Goal: Communication & Community: Answer question/provide support

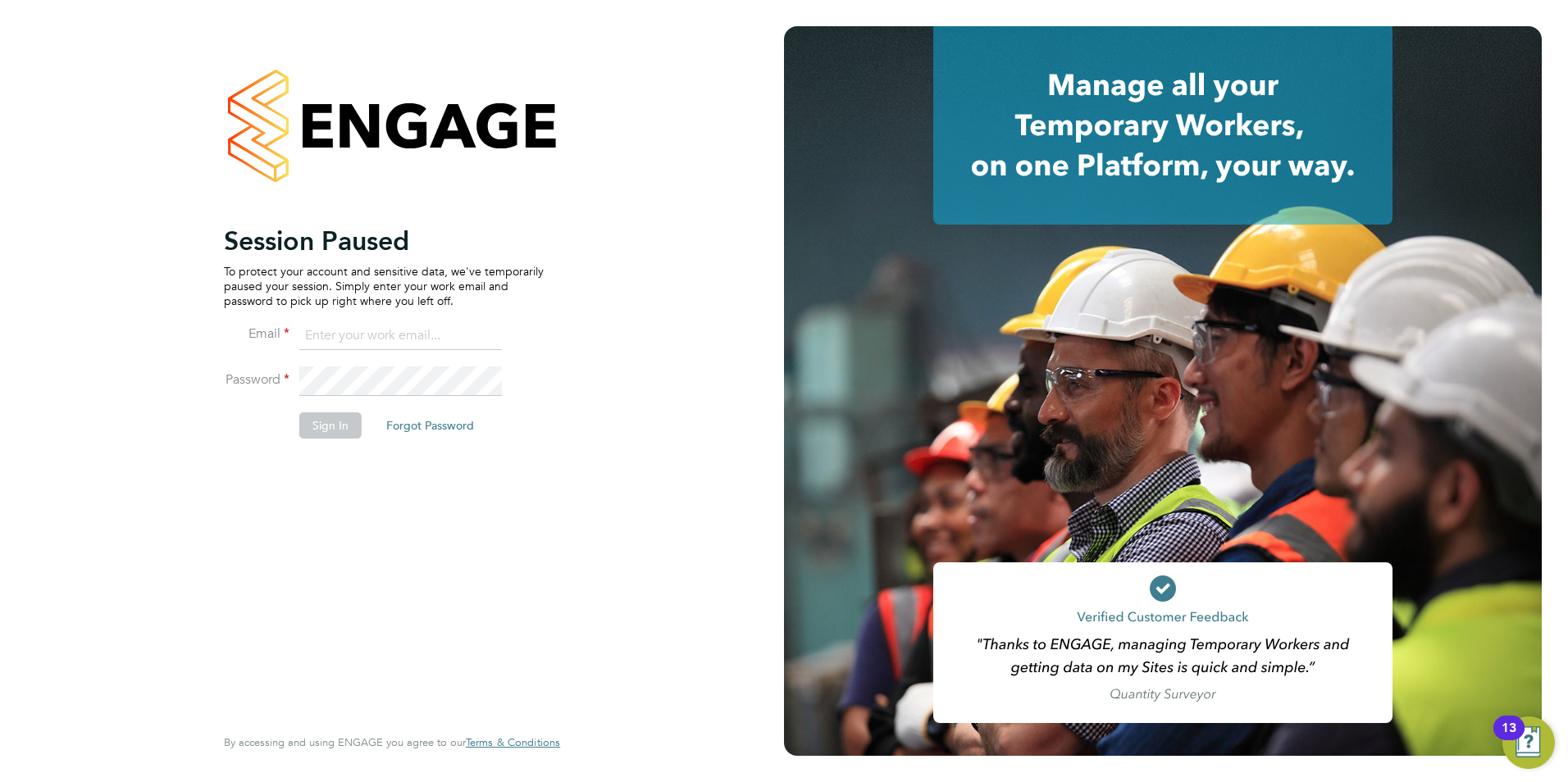
type input "becky@carbonrecruitment.co.uk"
click at [326, 423] on button "Sign In" at bounding box center [331, 425] width 62 height 26
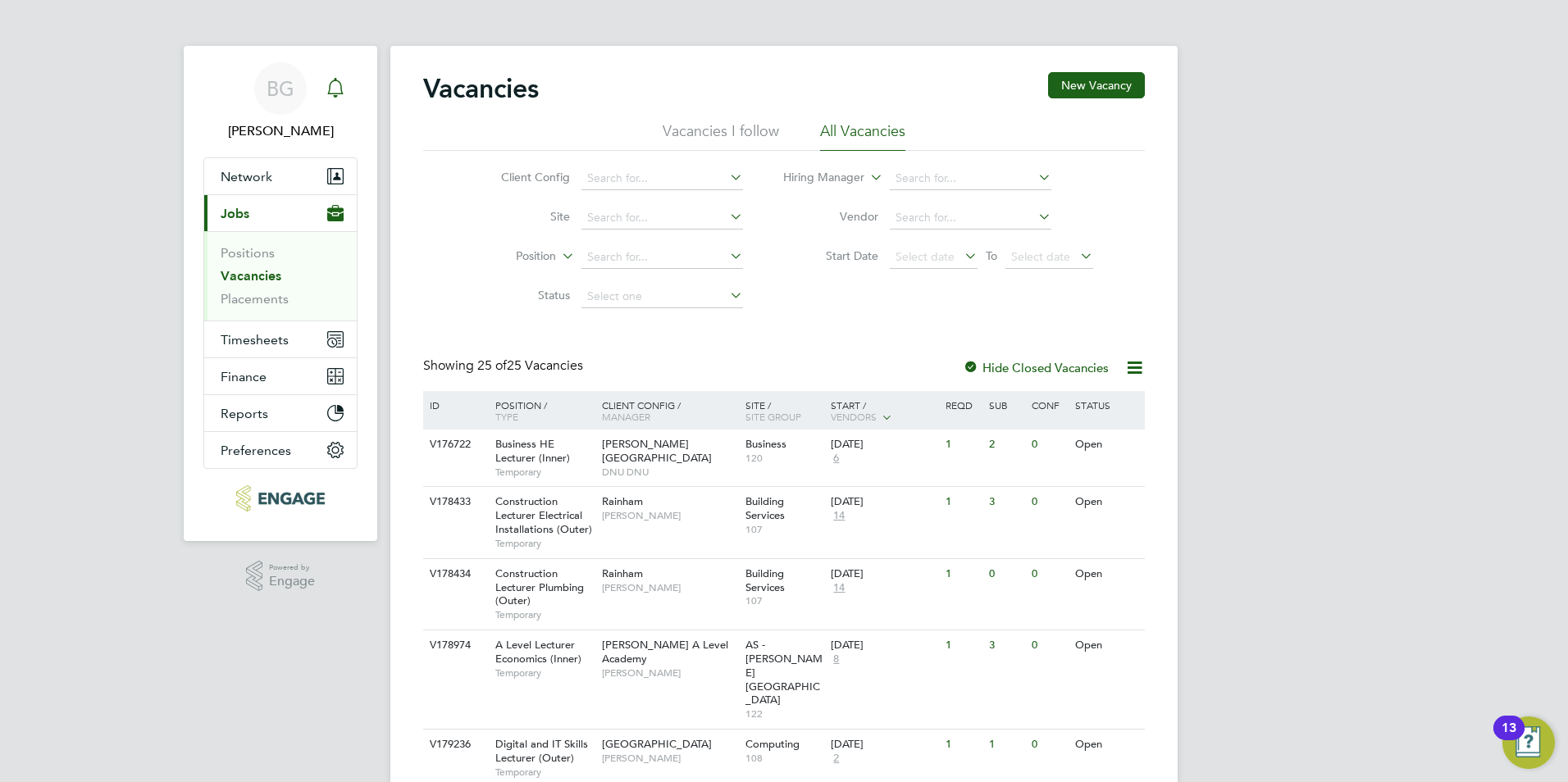
click at [344, 83] on icon "Main navigation" at bounding box center [336, 88] width 19 height 19
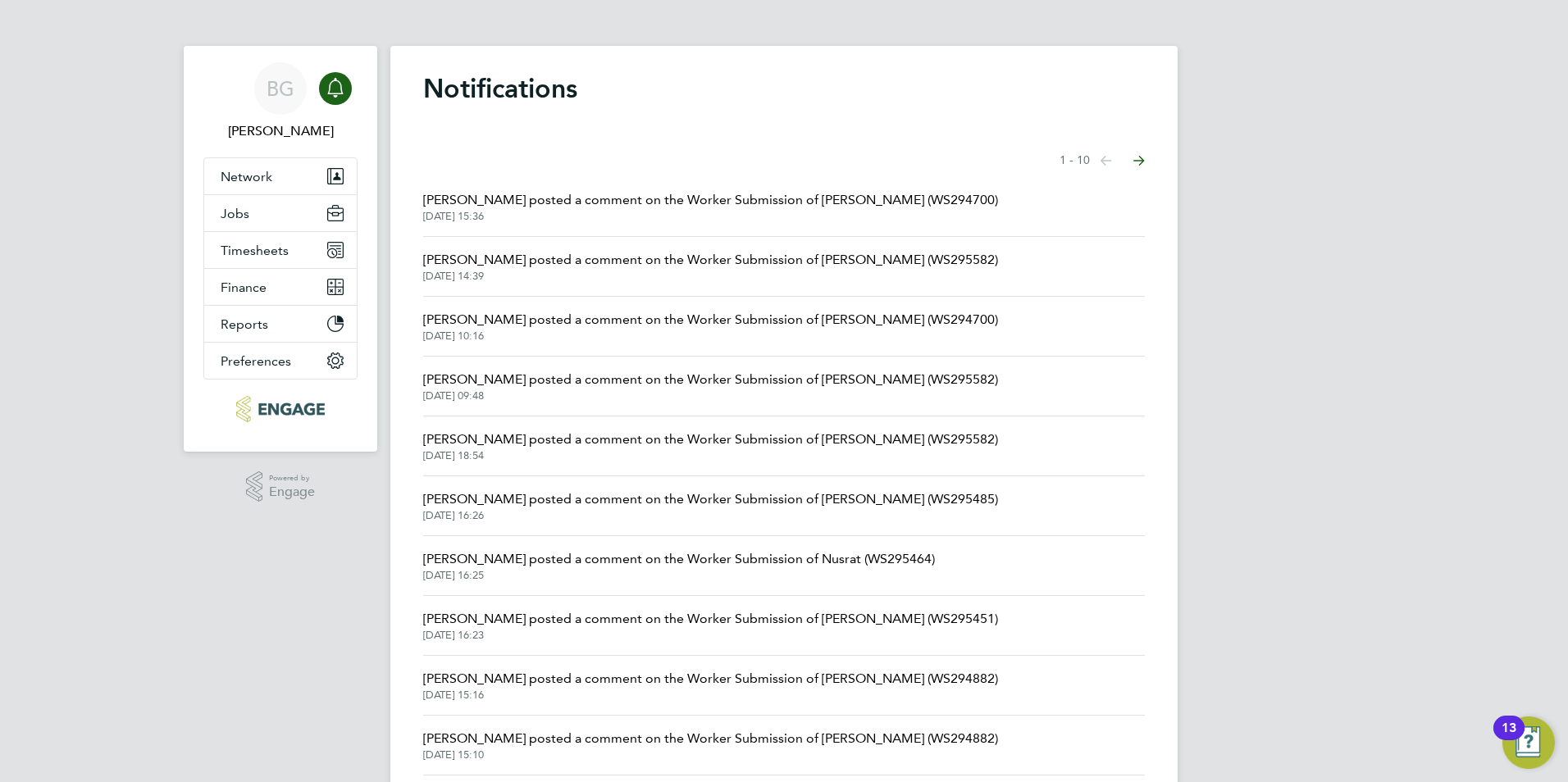
click at [791, 203] on span "Mahnaz Asgari Joorshari posted a comment on the Worker Submission of Ronak (WS2…" at bounding box center [710, 200] width 575 height 19
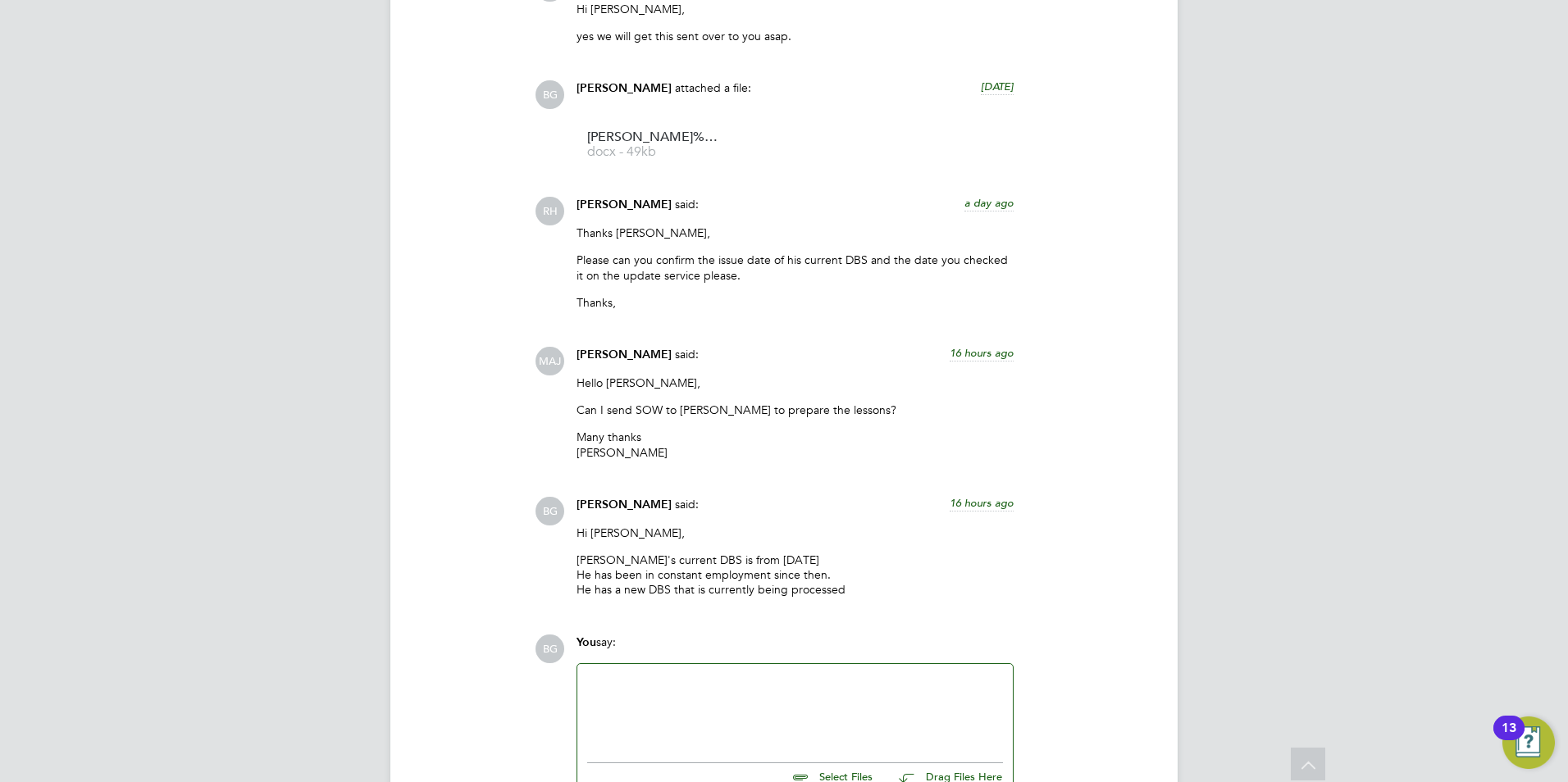
scroll to position [2666, 0]
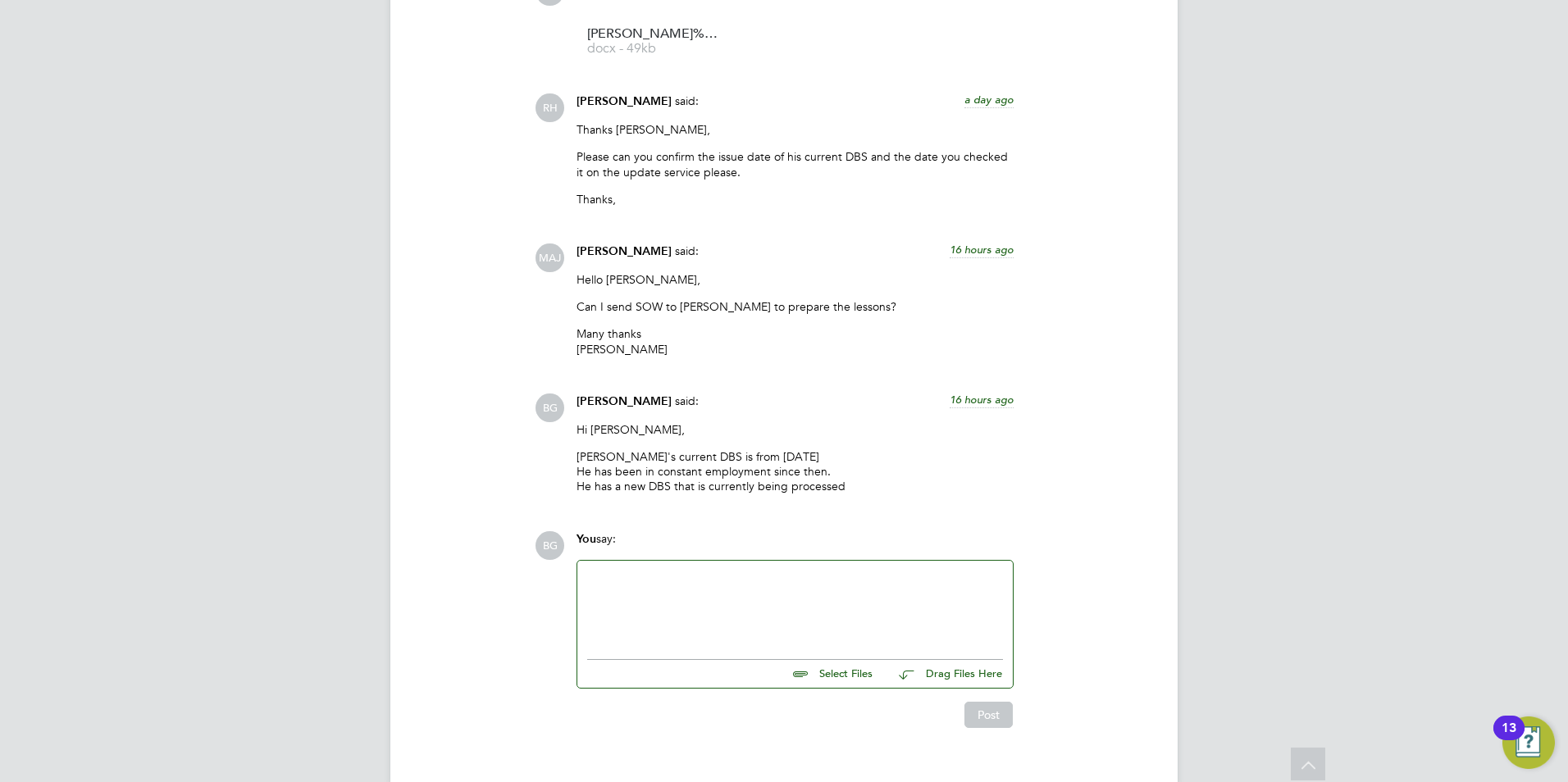
click at [716, 571] on div at bounding box center [795, 606] width 415 height 70
click at [614, 571] on div "The DBS has now come back Ill send you the" at bounding box center [795, 606] width 415 height 70
click at [608, 571] on div "The DBS has now come back Ill send you the" at bounding box center [795, 606] width 415 height 70
click at [725, 573] on div "The new DBS has now come back Ill send you the" at bounding box center [795, 606] width 415 height 70
click at [973, 702] on button "Post" at bounding box center [988, 715] width 49 height 26
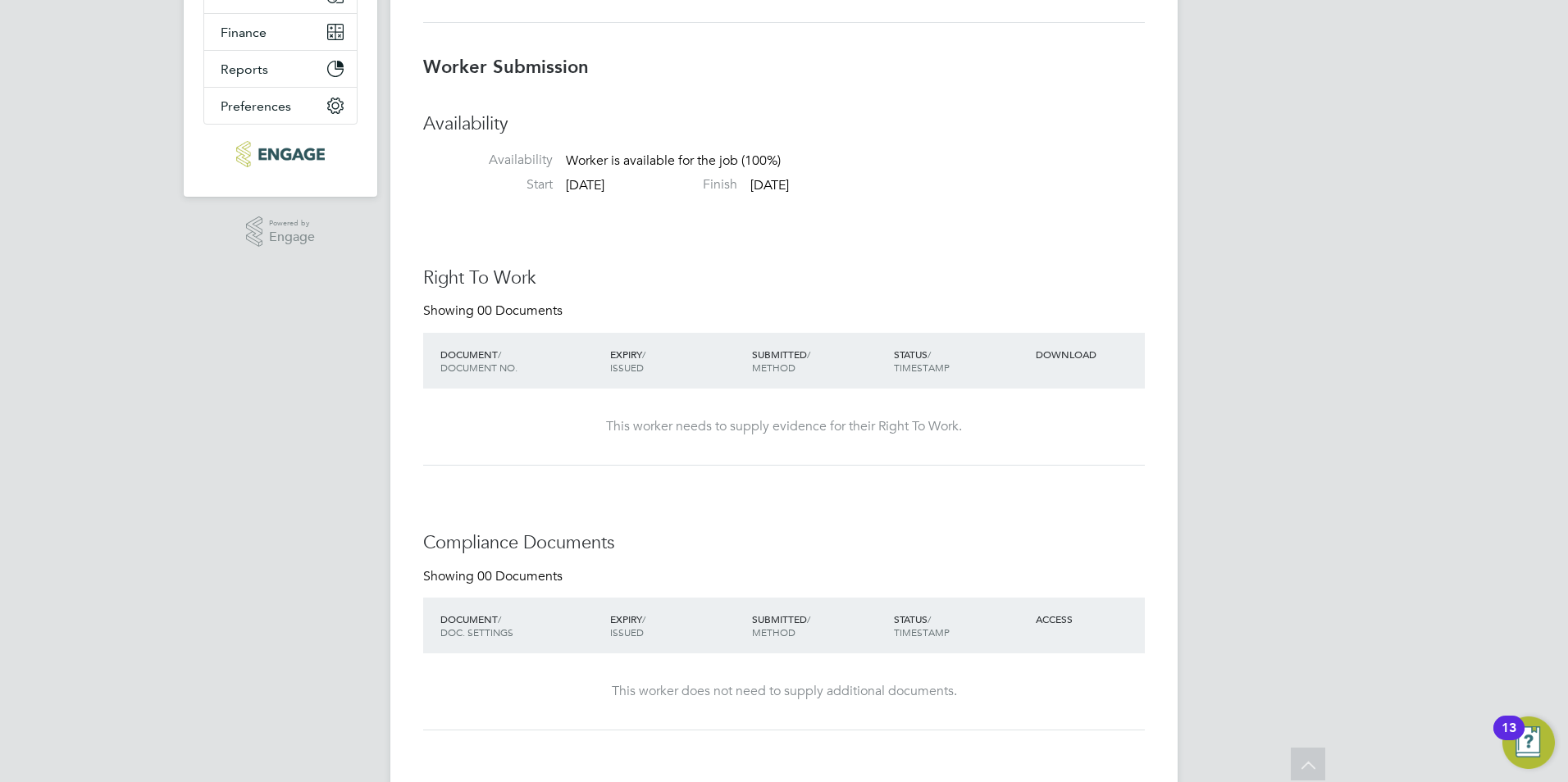
scroll to position [0, 0]
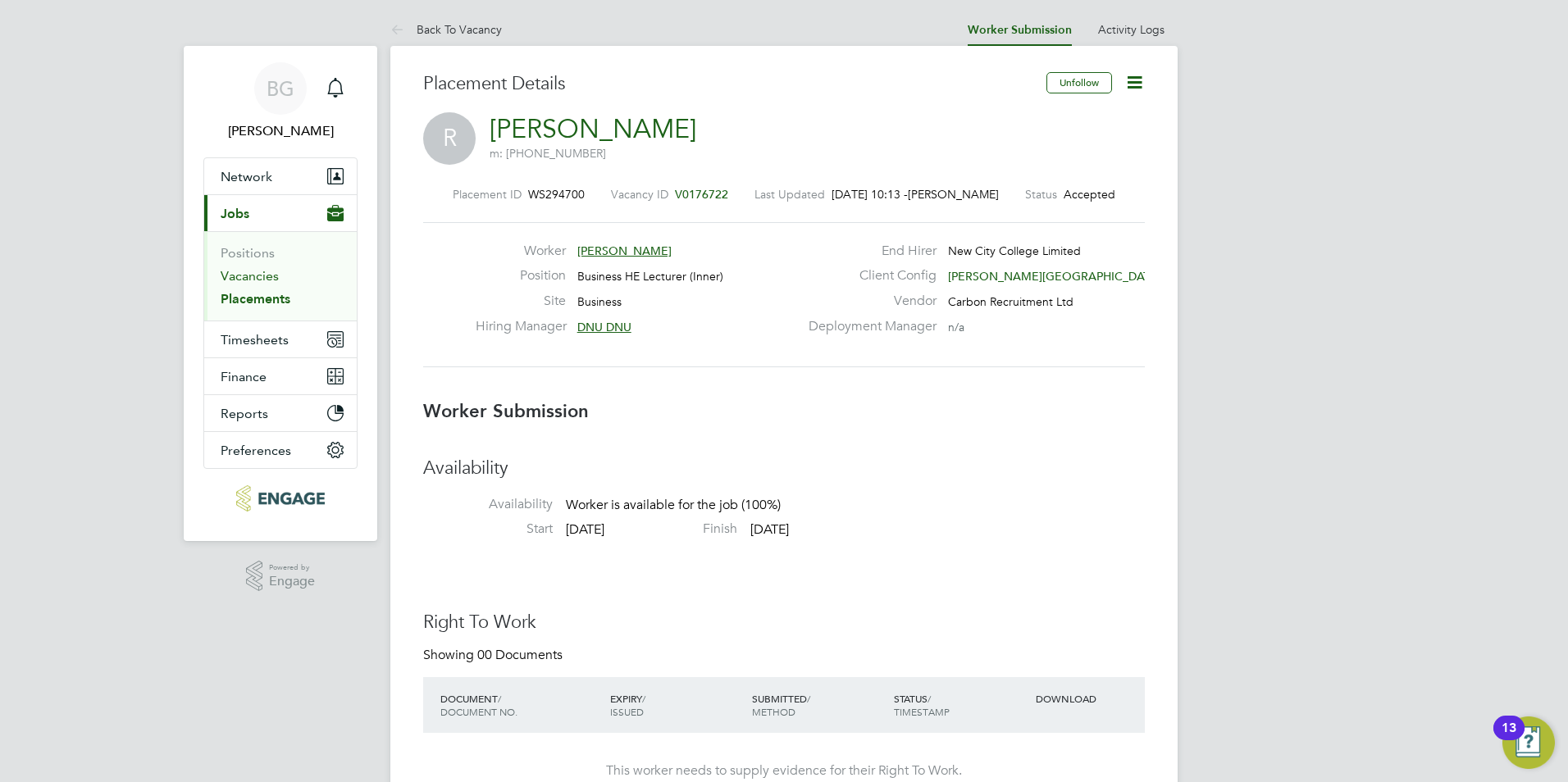
click at [262, 271] on link "Vacancies" at bounding box center [250, 276] width 58 height 16
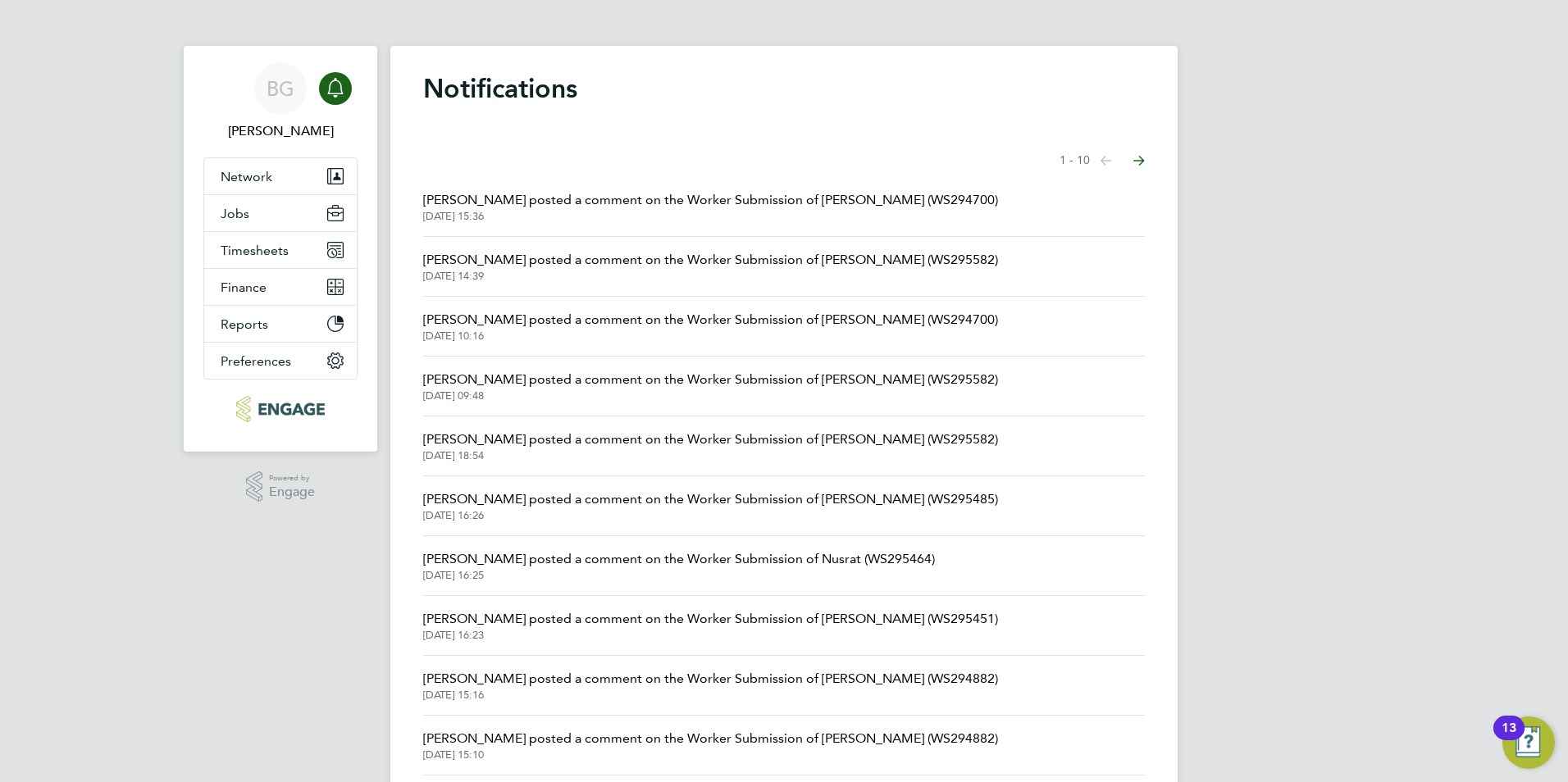
click at [704, 210] on link "[PERSON_NAME] posted a comment on the Worker Submission of [PERSON_NAME] (WS294…" at bounding box center [710, 207] width 575 height 33
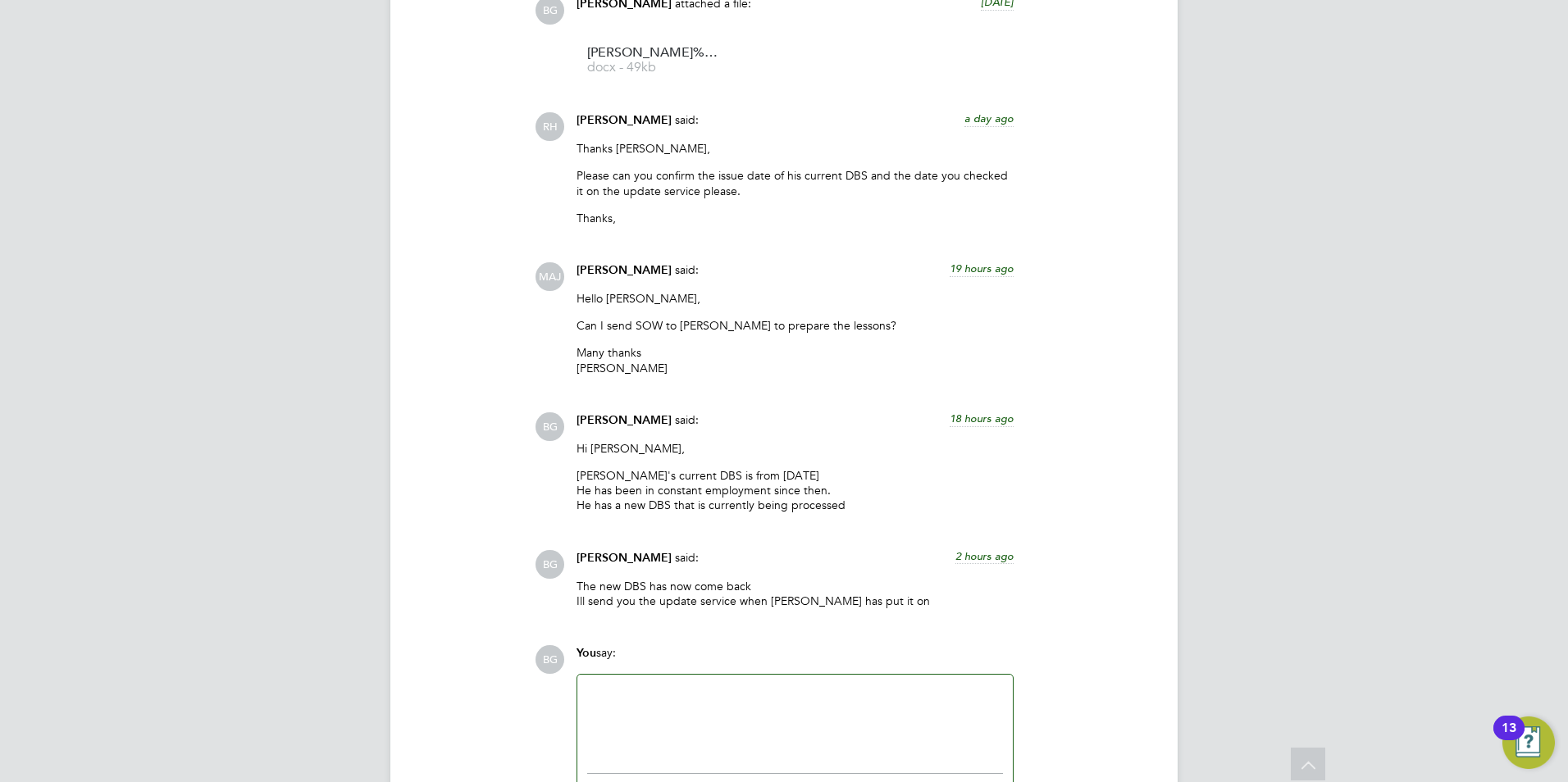
scroll to position [2762, 0]
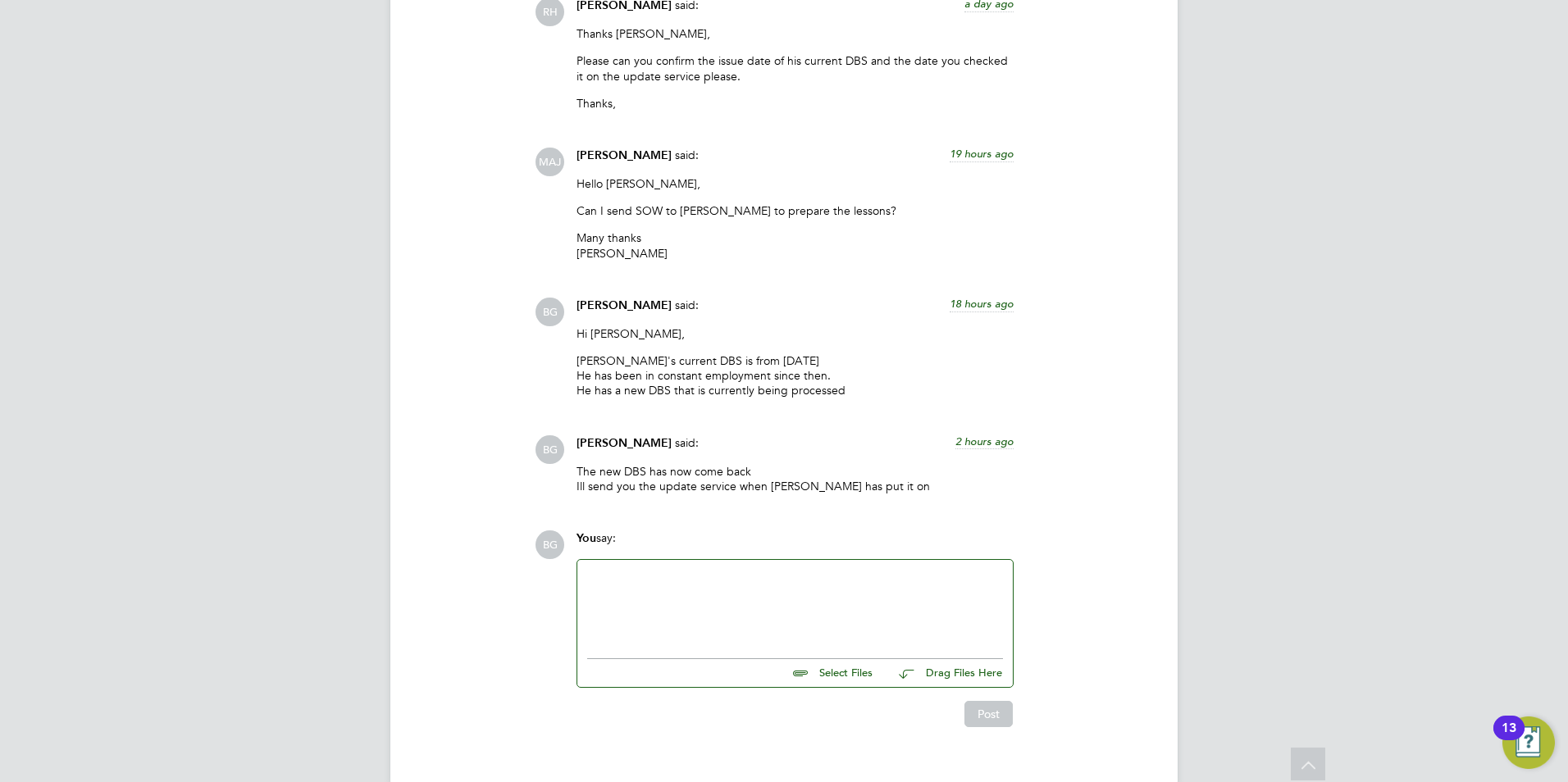
click at [739, 570] on div at bounding box center [795, 605] width 415 height 70
click at [616, 570] on div "the ID Number for the New DBs 001937470080" at bounding box center [795, 605] width 415 height 70
click at [880, 570] on div "the certificate Number for the New DBs 001937470080" at bounding box center [795, 605] width 415 height 70
click at [983, 701] on button "Post" at bounding box center [988, 714] width 49 height 26
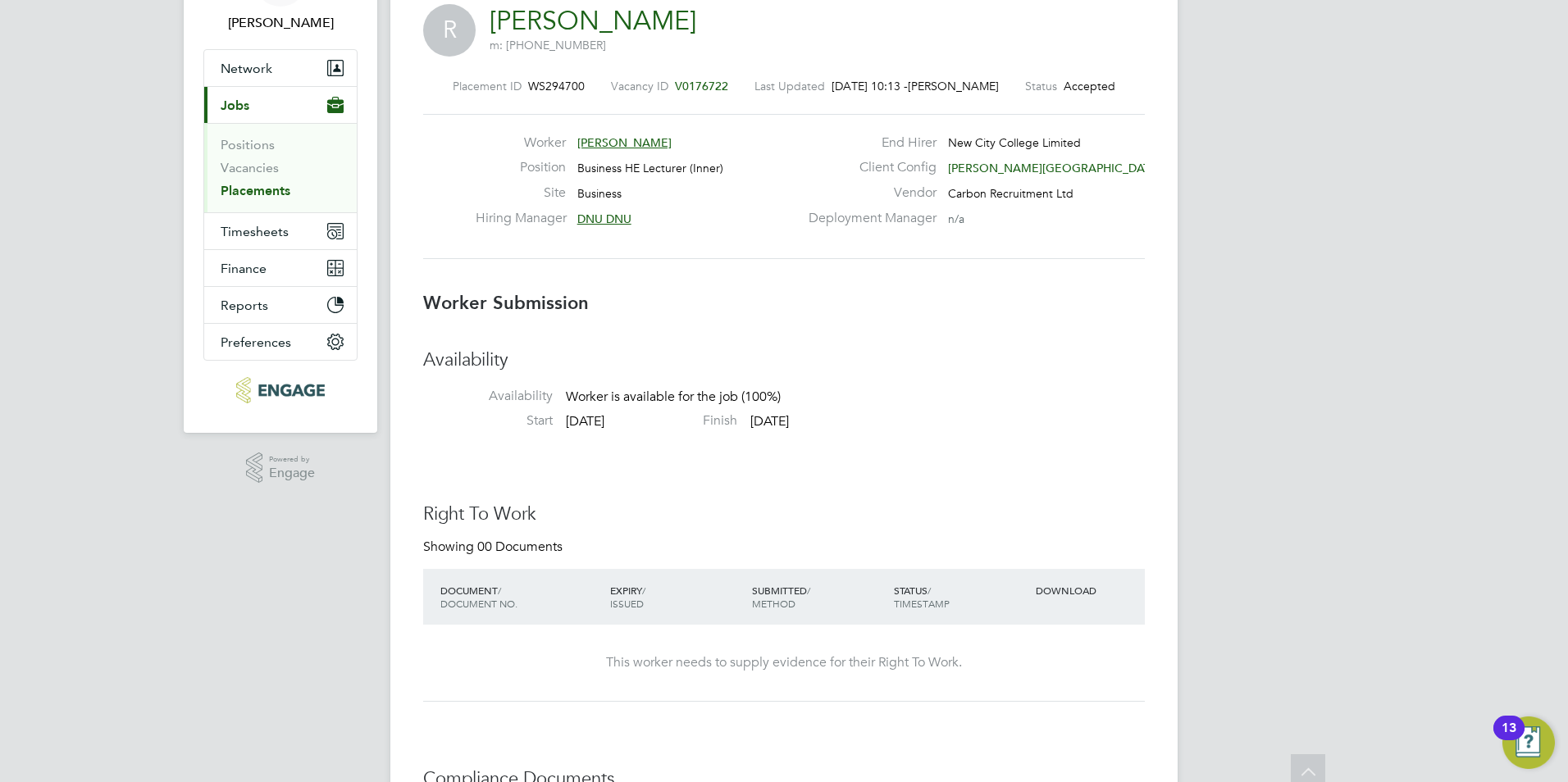
scroll to position [0, 0]
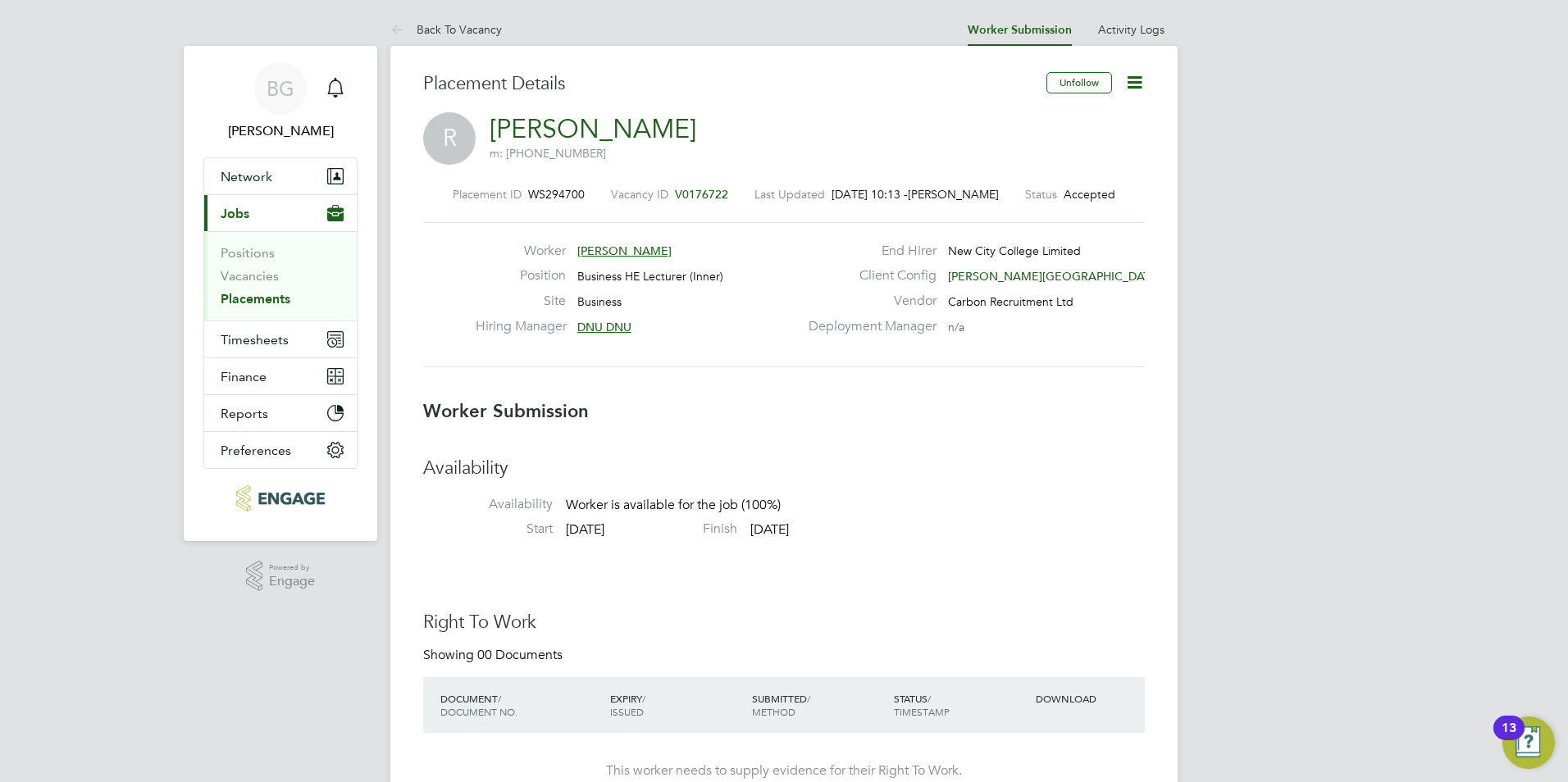
click at [281, 293] on link "Placements" at bounding box center [256, 299] width 70 height 16
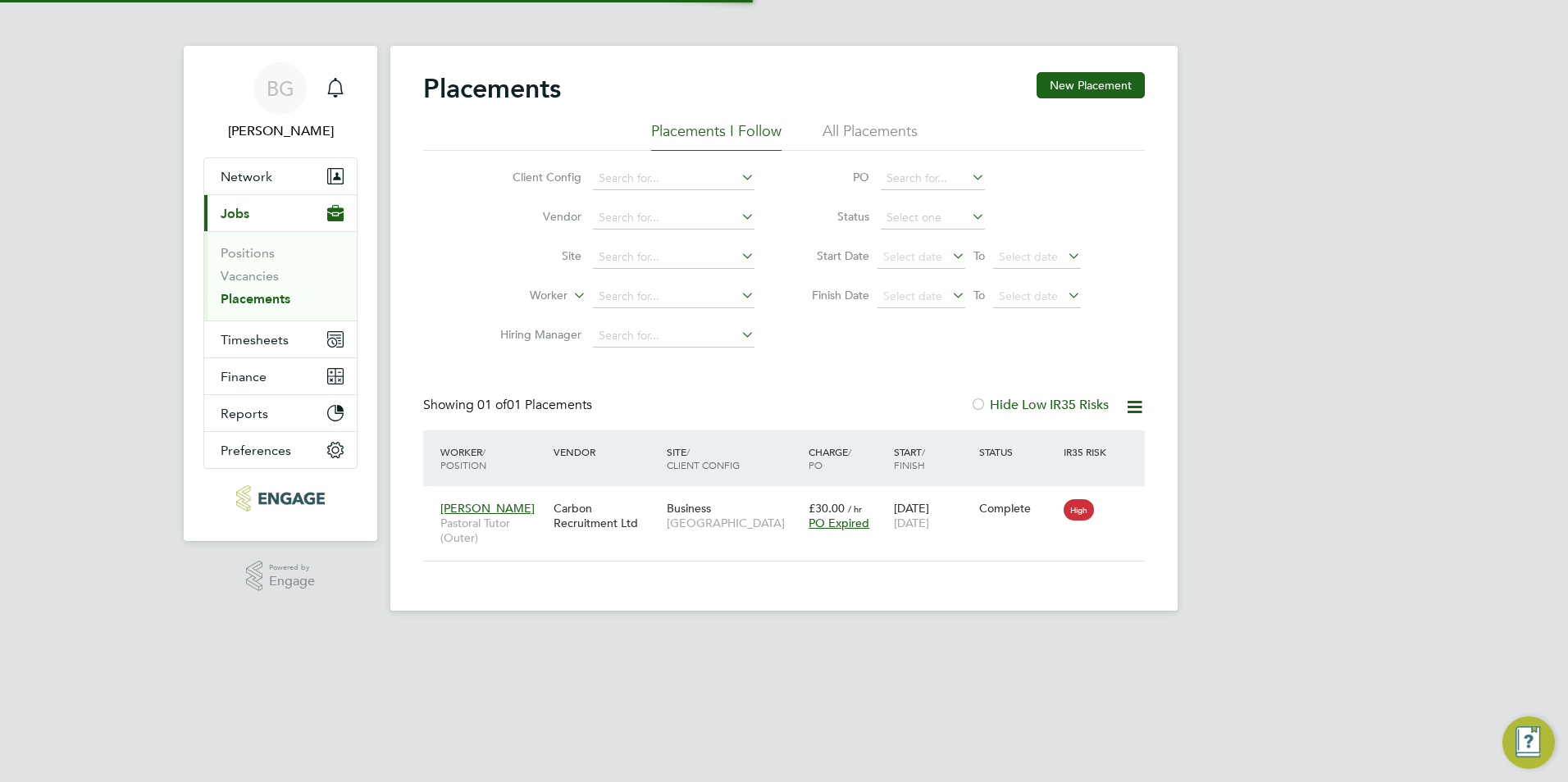
scroll to position [16, 77]
click at [855, 138] on li "All Placements" at bounding box center [870, 136] width 95 height 29
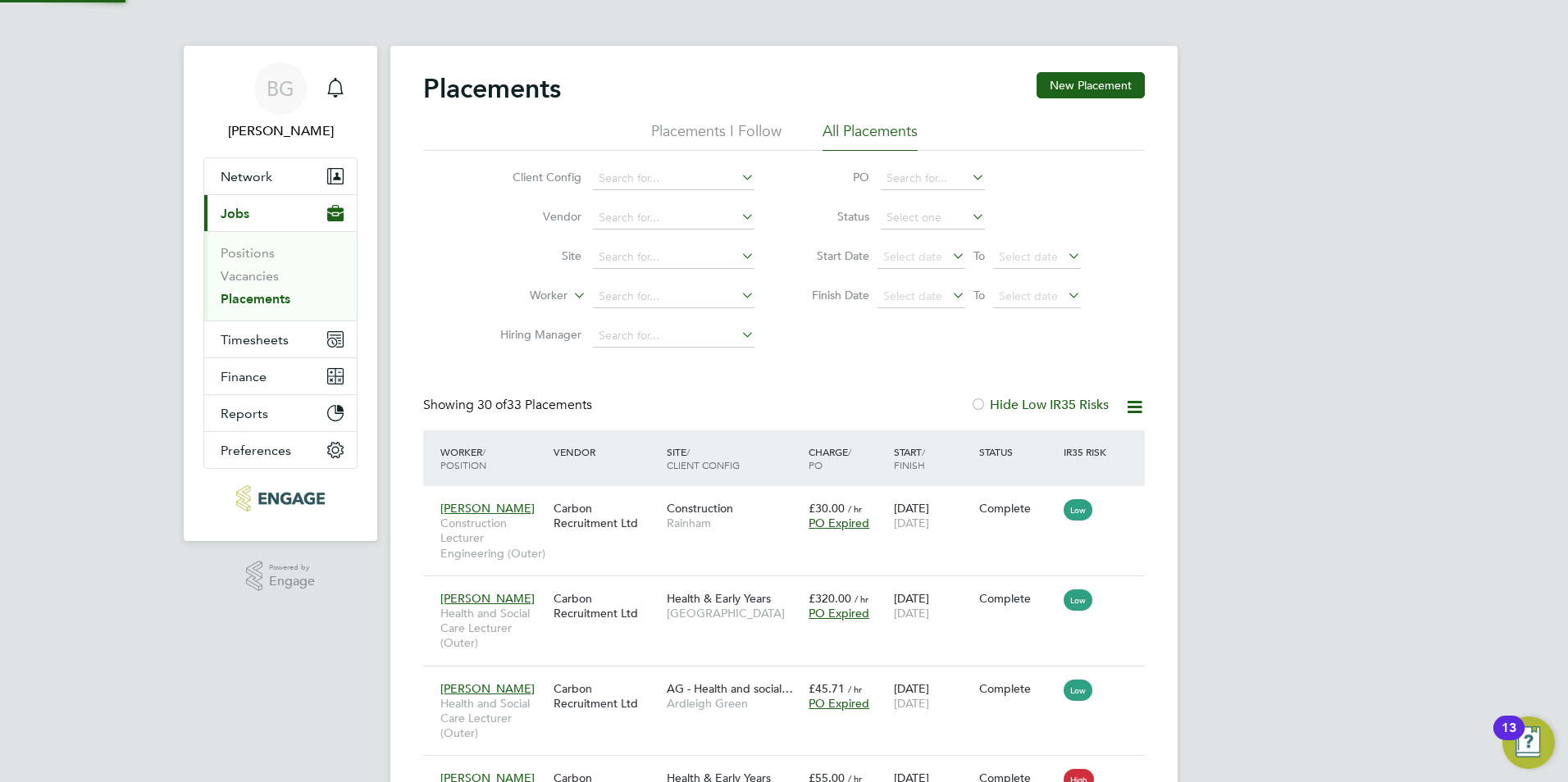
scroll to position [77, 114]
click at [352, 89] on link "BG Becky Green" at bounding box center [280, 101] width 154 height 79
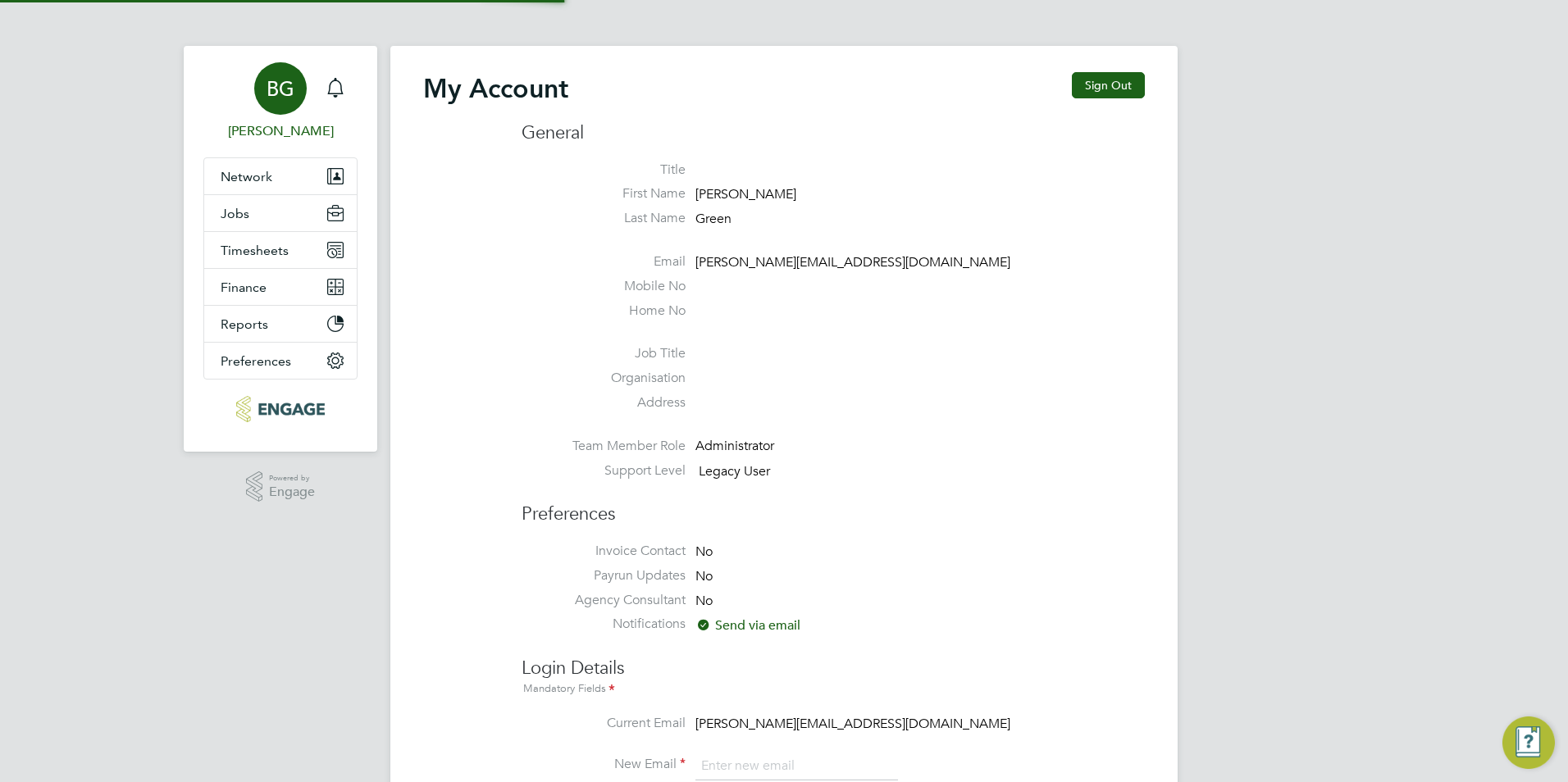
type input "becky@carbonrecruitment.co.uk"
click at [344, 96] on icon "Main navigation" at bounding box center [336, 88] width 19 height 19
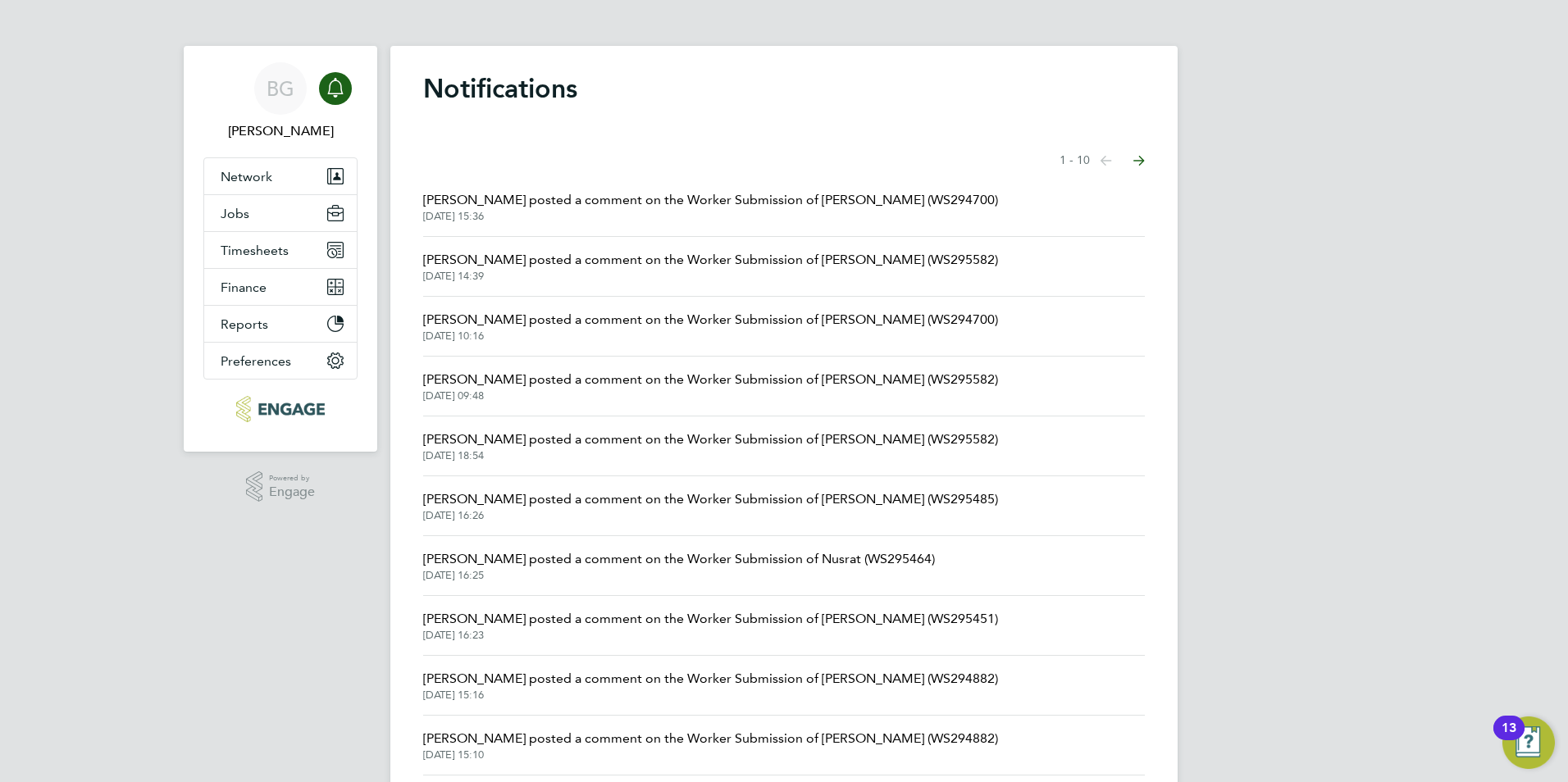
click at [535, 259] on span "Kerry Cattle posted a comment on the Worker Submission of Alex Berhanu (WS29558…" at bounding box center [710, 260] width 575 height 19
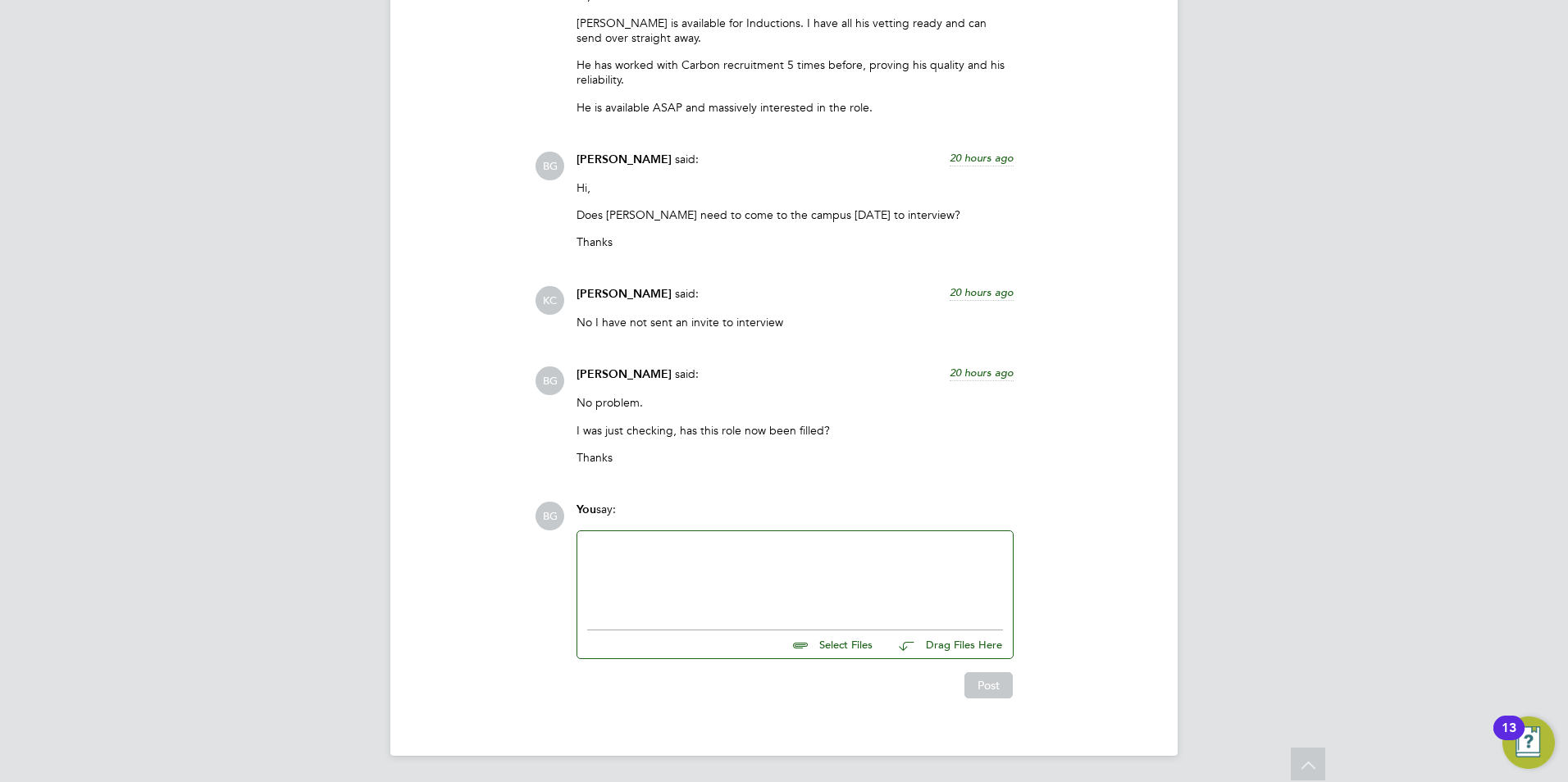
click at [646, 539] on div at bounding box center [795, 576] width 436 height 90
click at [645, 549] on div at bounding box center [795, 576] width 415 height 70
drag, startPoint x: 792, startPoint y: 554, endPoint x: 763, endPoint y: 575, distance: 35.8
click at [761, 586] on div "Thanks" at bounding box center [795, 593] width 415 height 15
click at [969, 687] on button "Post" at bounding box center [988, 685] width 49 height 26
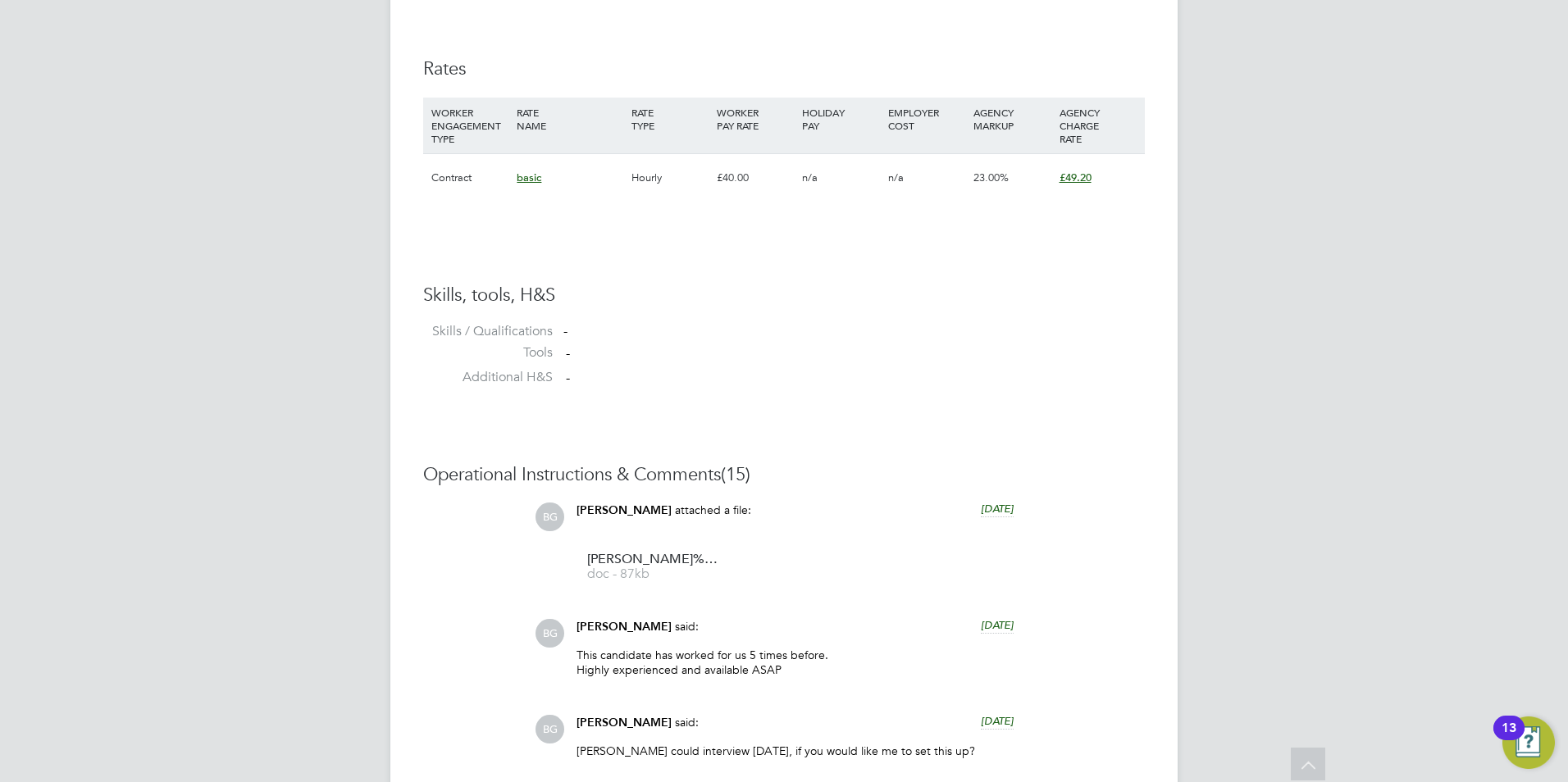
scroll to position [591, 0]
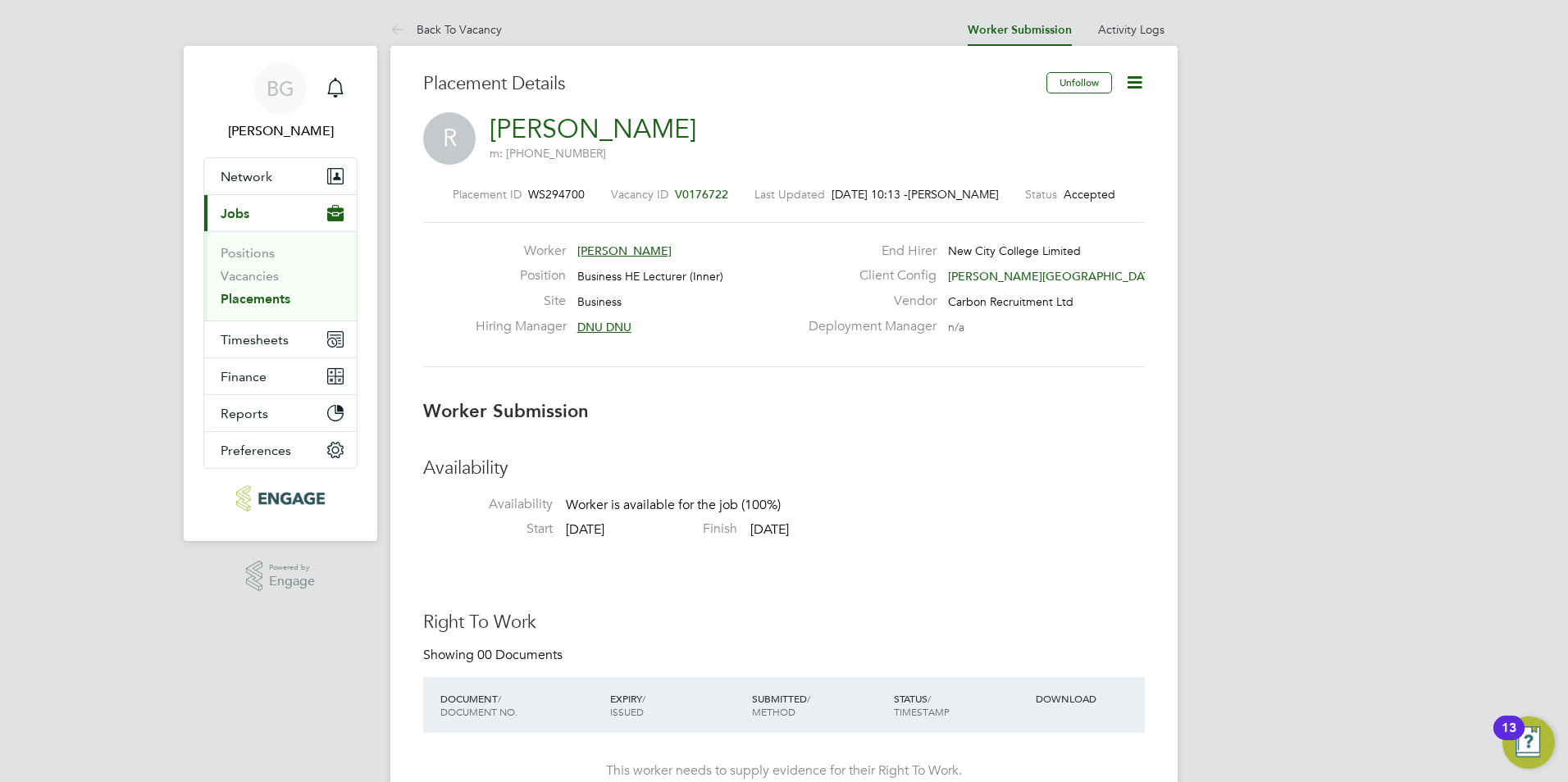
click at [1134, 91] on icon at bounding box center [1134, 82] width 20 height 20
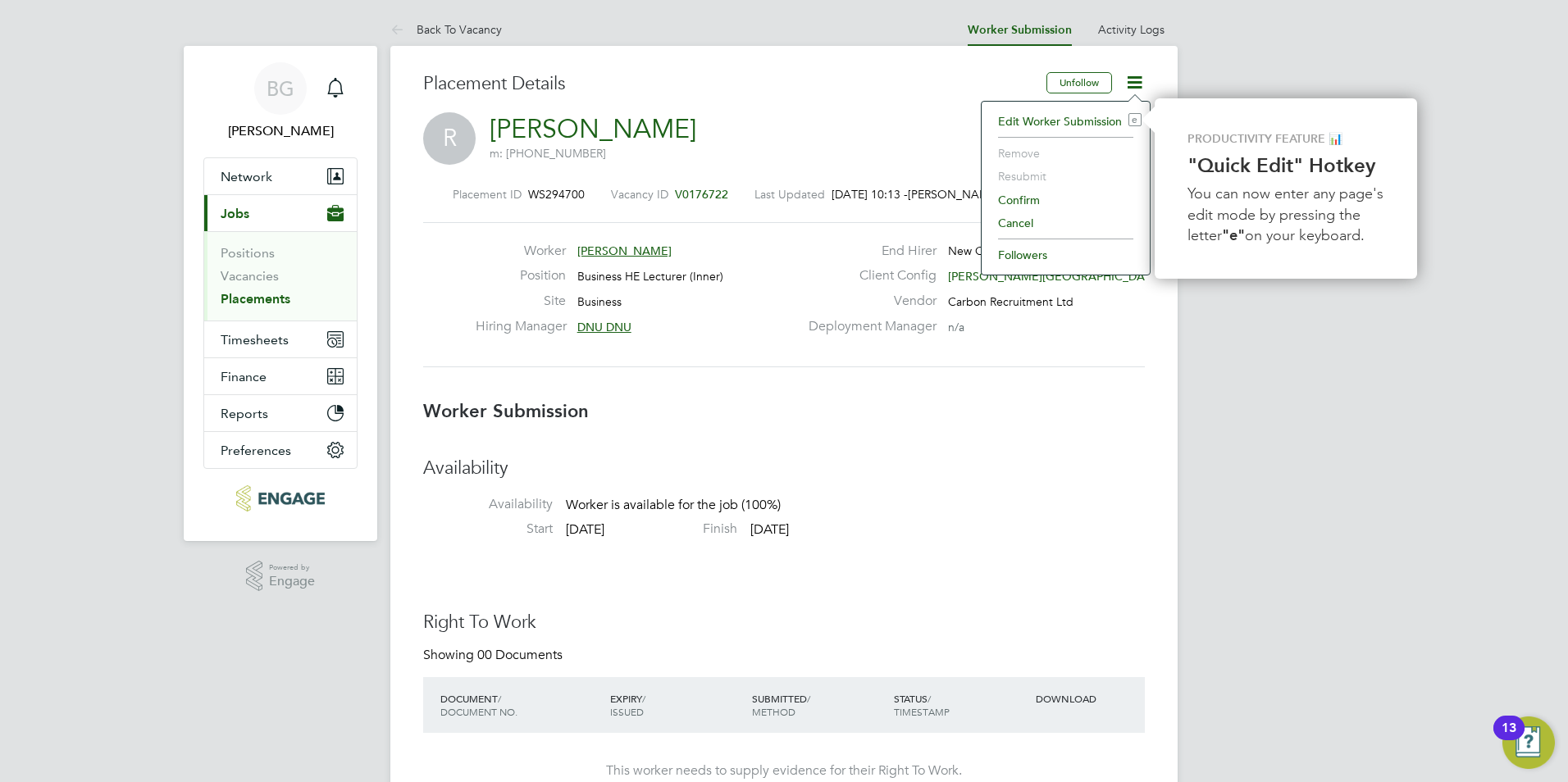
click at [1031, 192] on li "Confirm" at bounding box center [1065, 200] width 152 height 23
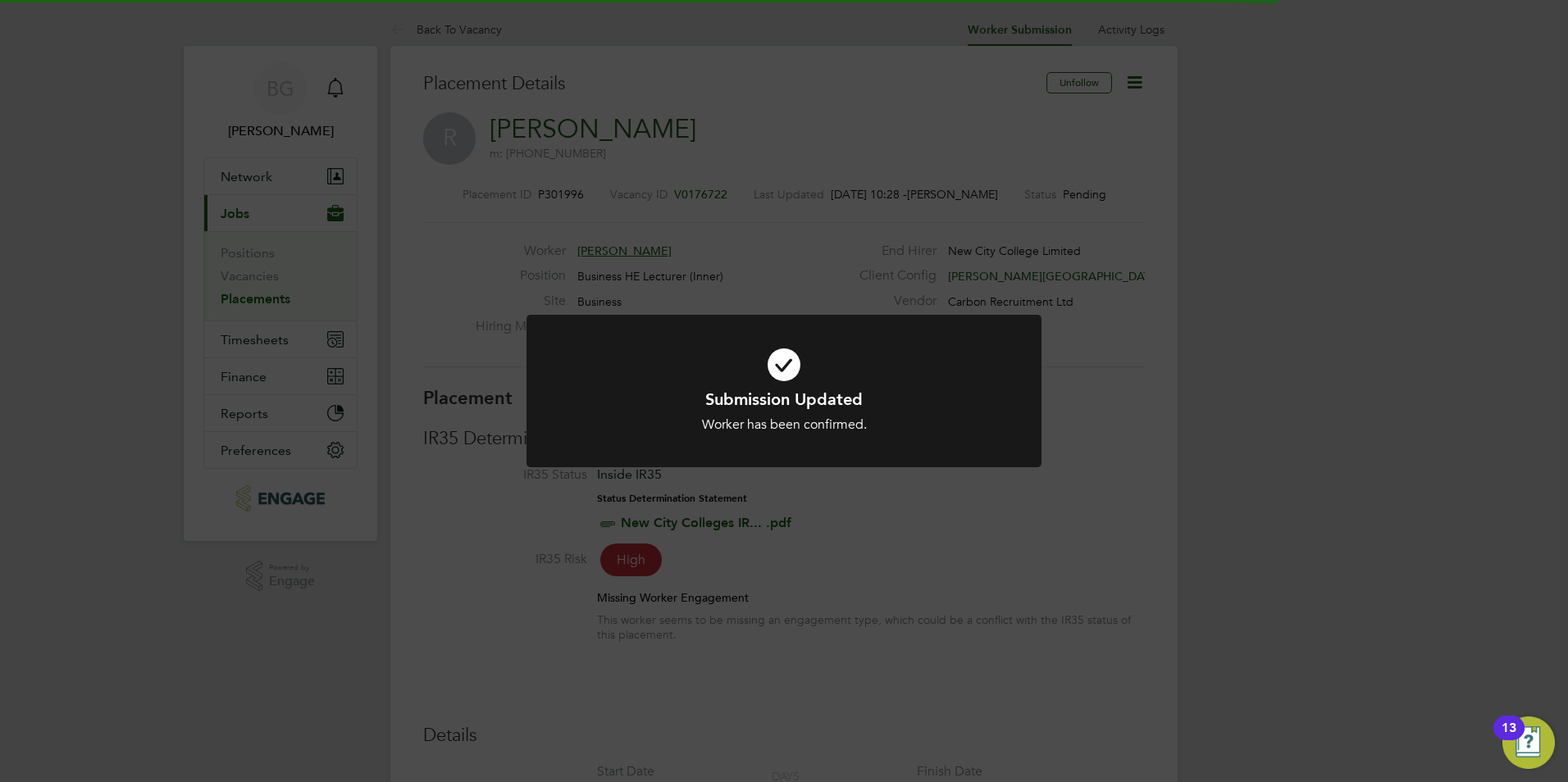
scroll to position [49, 115]
click at [885, 362] on icon at bounding box center [784, 365] width 426 height 64
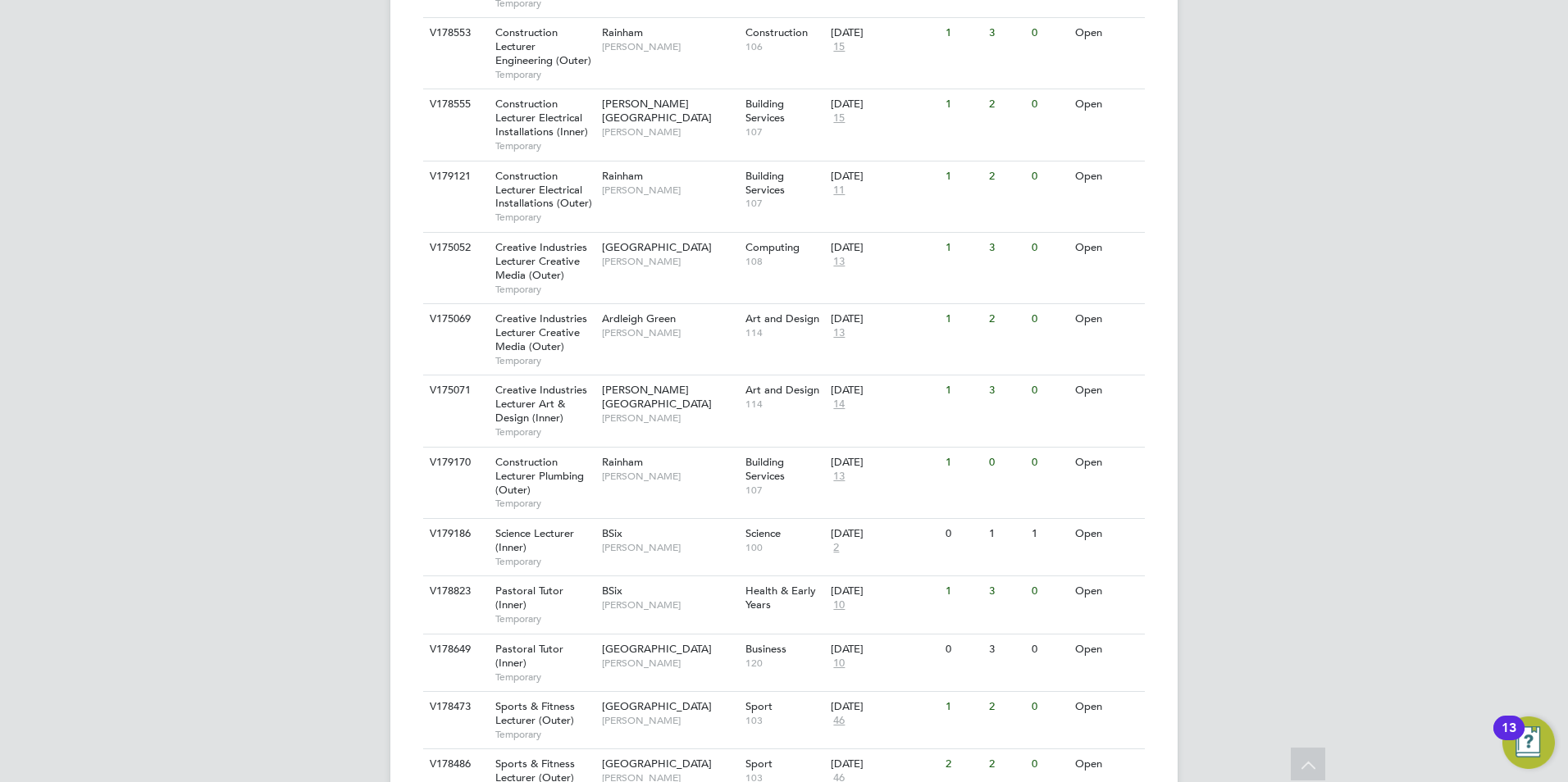
scroll to position [1066, 0]
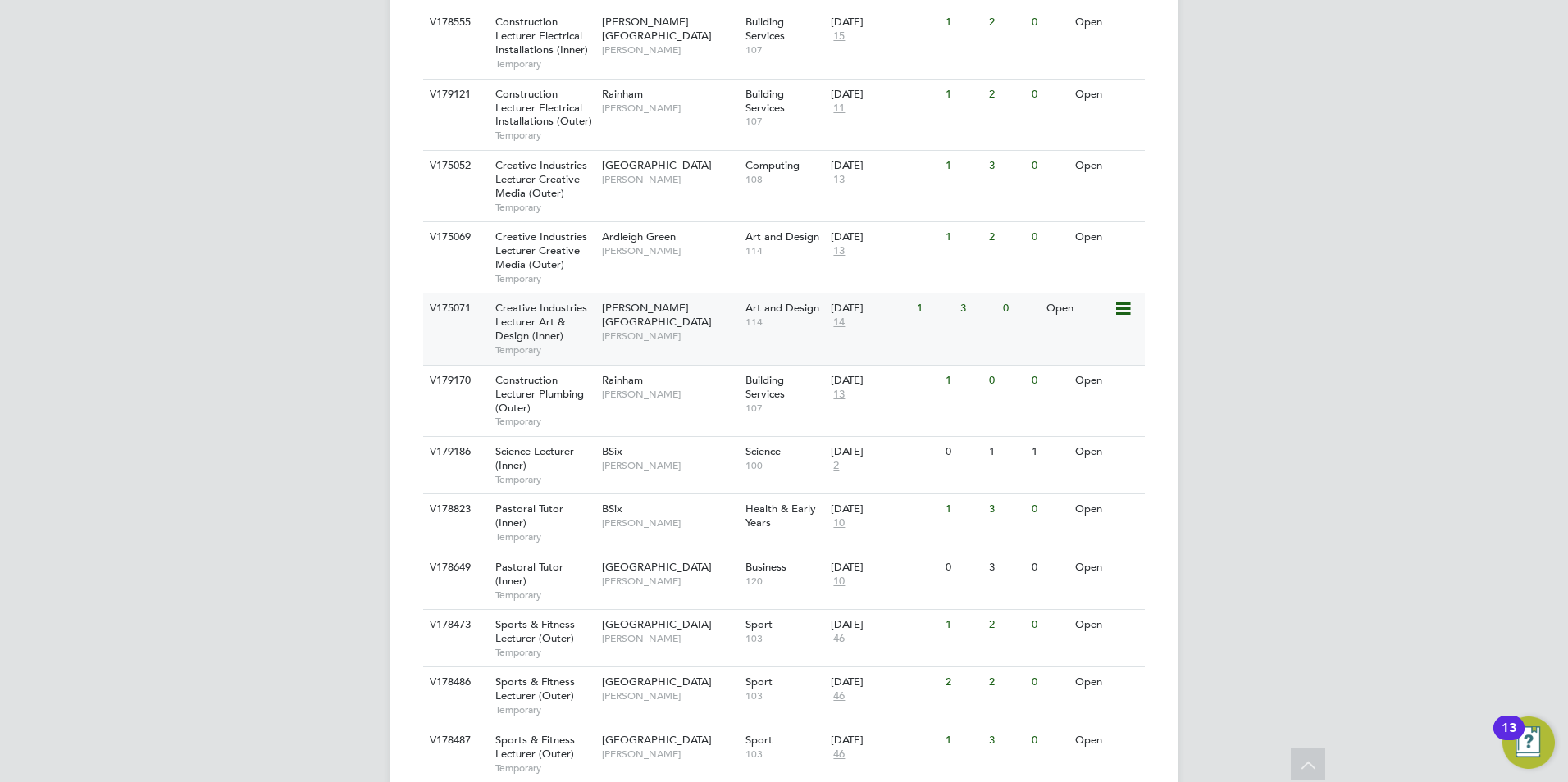
click at [637, 330] on span "[PERSON_NAME]" at bounding box center [669, 336] width 135 height 13
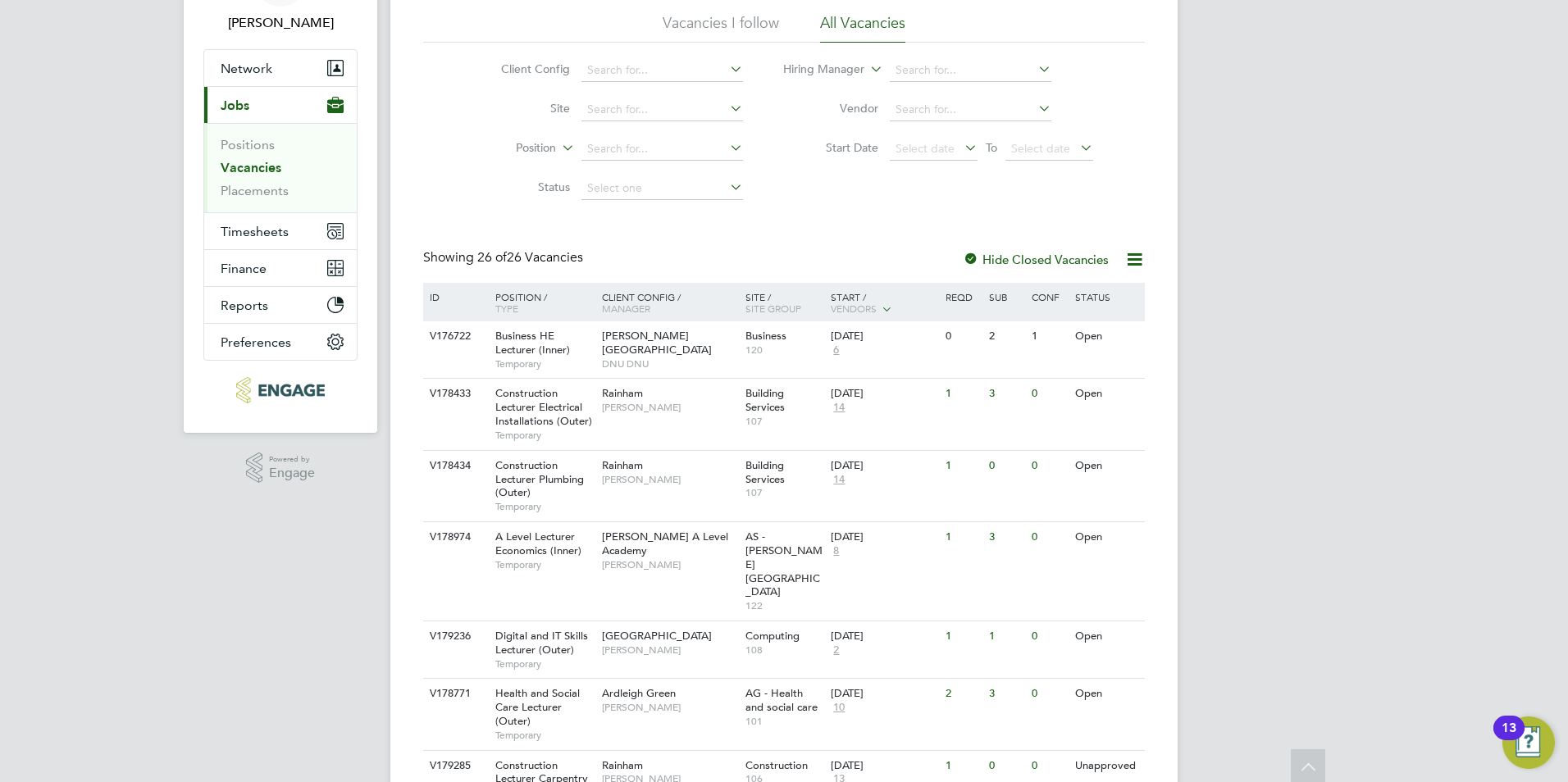
scroll to position [0, 0]
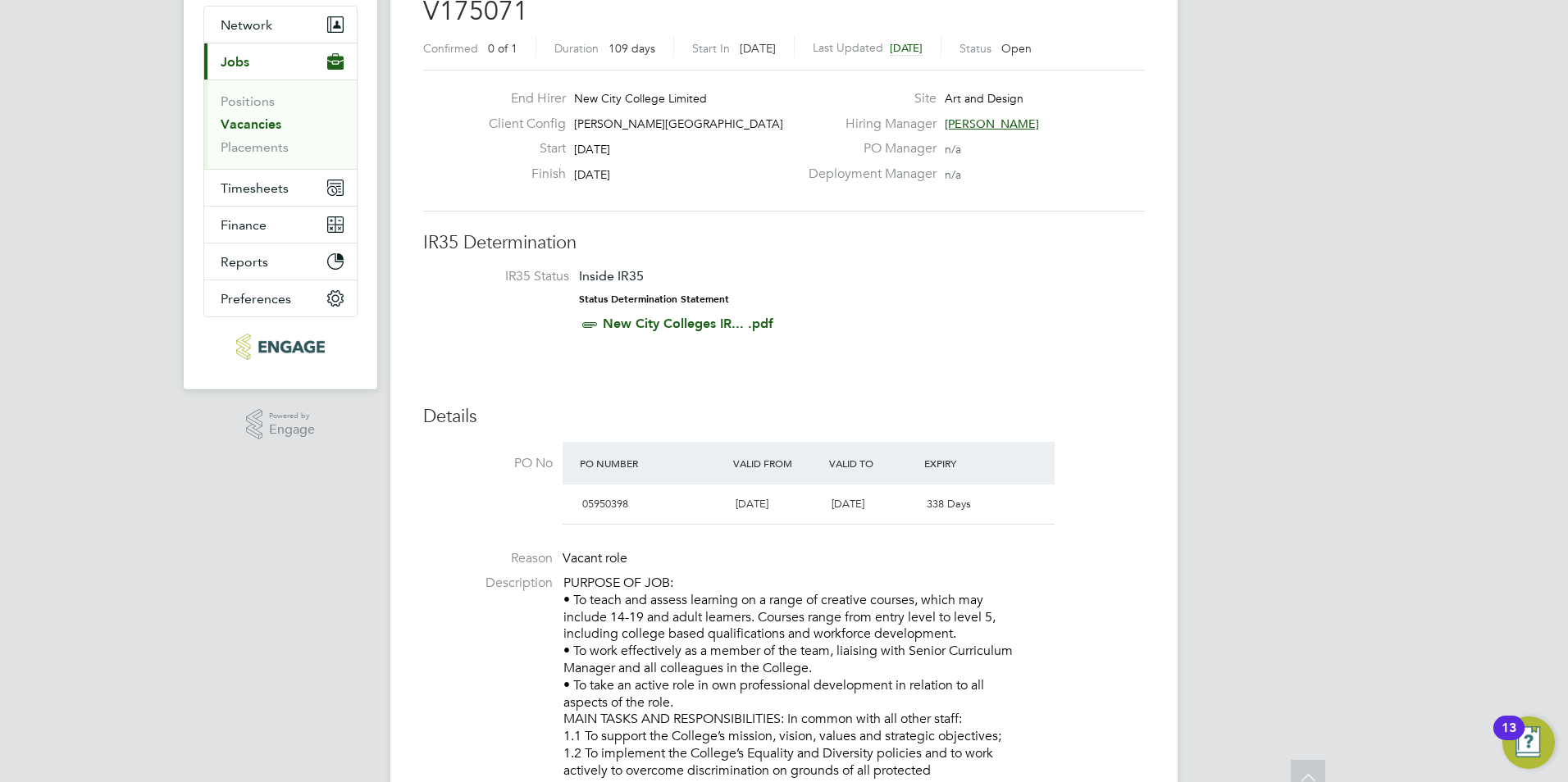
scroll to position [164, 0]
